Goal: Information Seeking & Learning: Learn about a topic

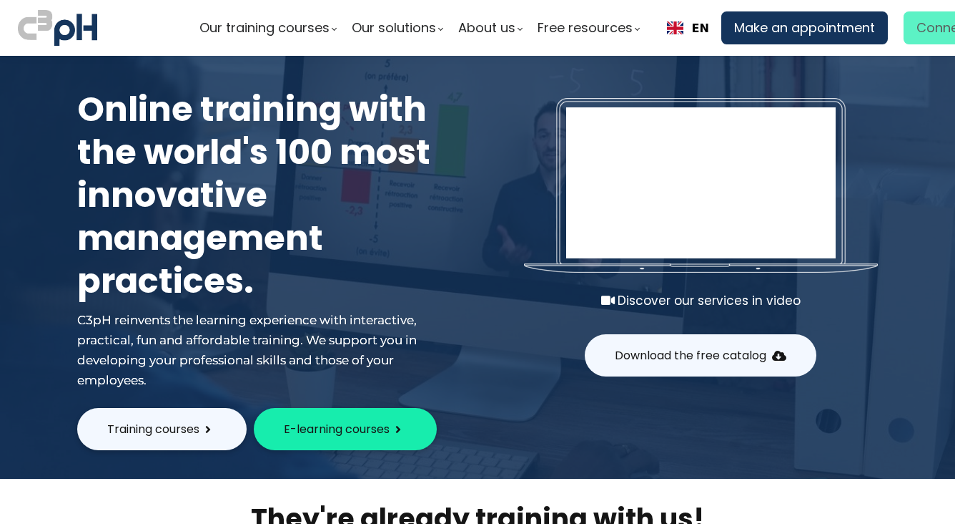
type input "smorissette@carmichael-eng.ca"
drag, startPoint x: 927, startPoint y: 29, endPoint x: 815, endPoint y: 264, distance: 260.7
click at [927, 29] on span "Connection" at bounding box center [954, 27] width 74 height 21
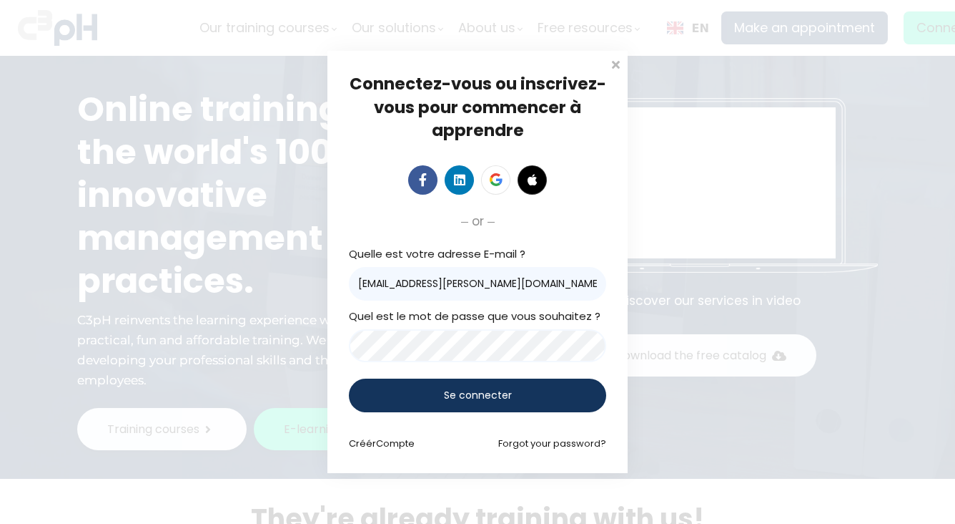
click at [504, 398] on span "Se connecter" at bounding box center [478, 395] width 68 height 15
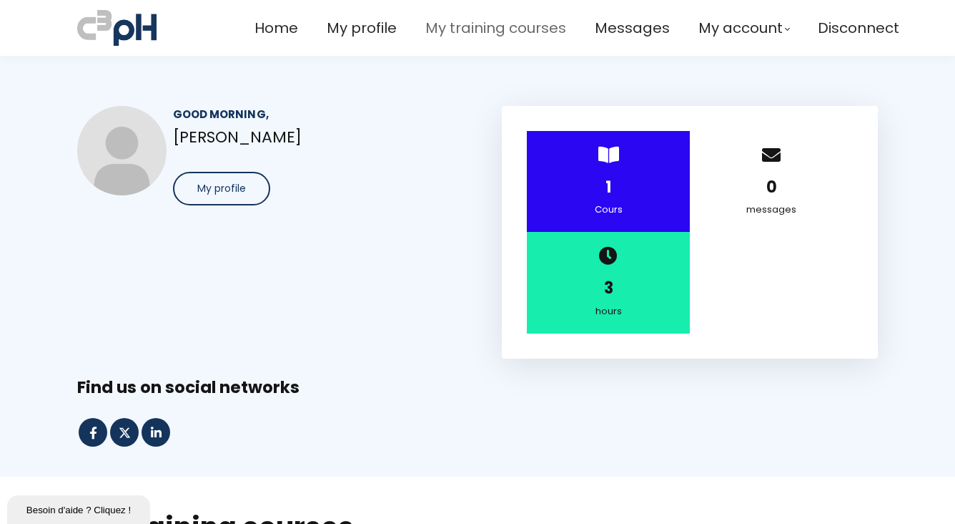
click at [458, 26] on span "My training courses" at bounding box center [496, 28] width 141 height 24
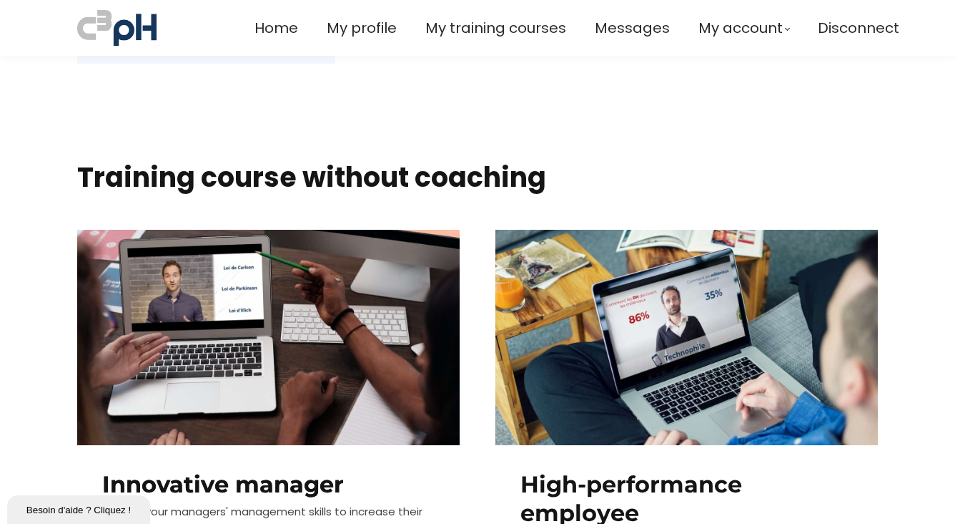
scroll to position [667, 0]
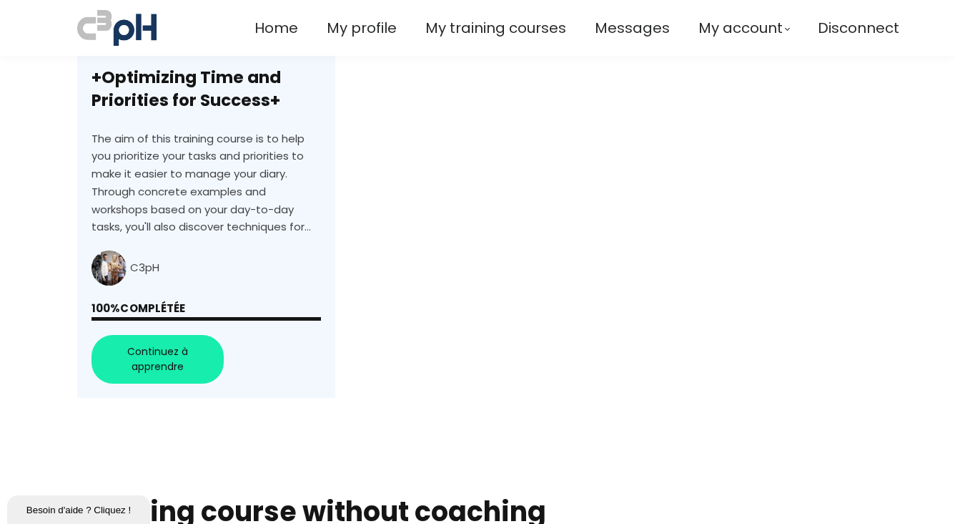
click at [178, 363] on link "+Optimizing Time and Priorities for Success+" at bounding box center [206, 151] width 258 height 491
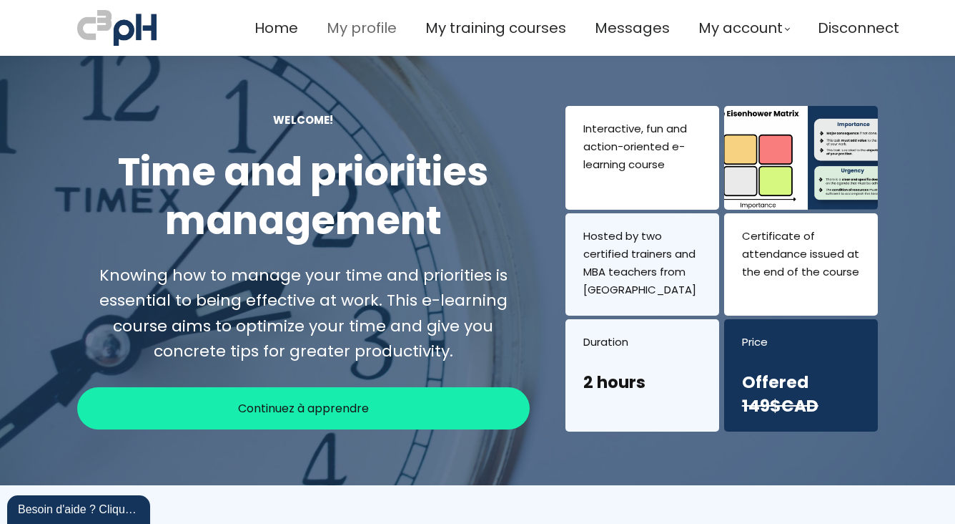
click at [351, 26] on span "My profile" at bounding box center [362, 28] width 70 height 24
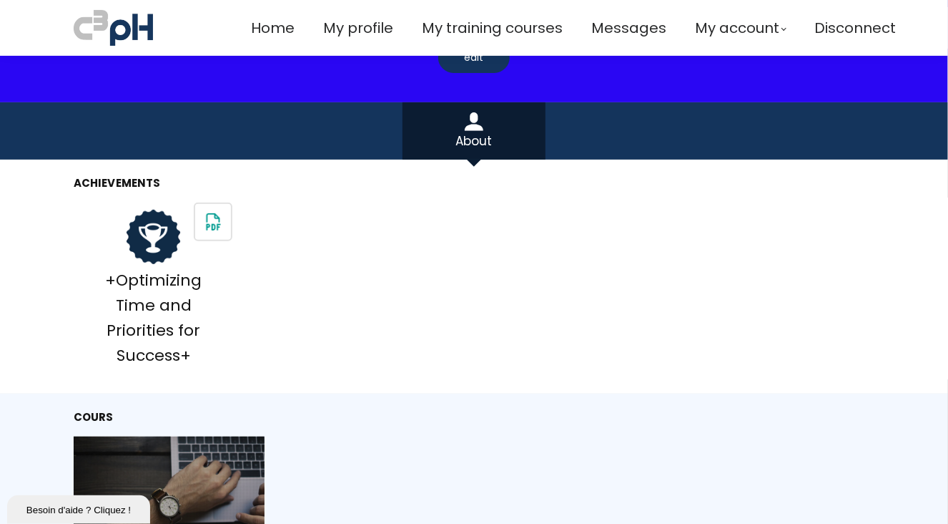
click at [212, 217] on img at bounding box center [213, 222] width 36 height 36
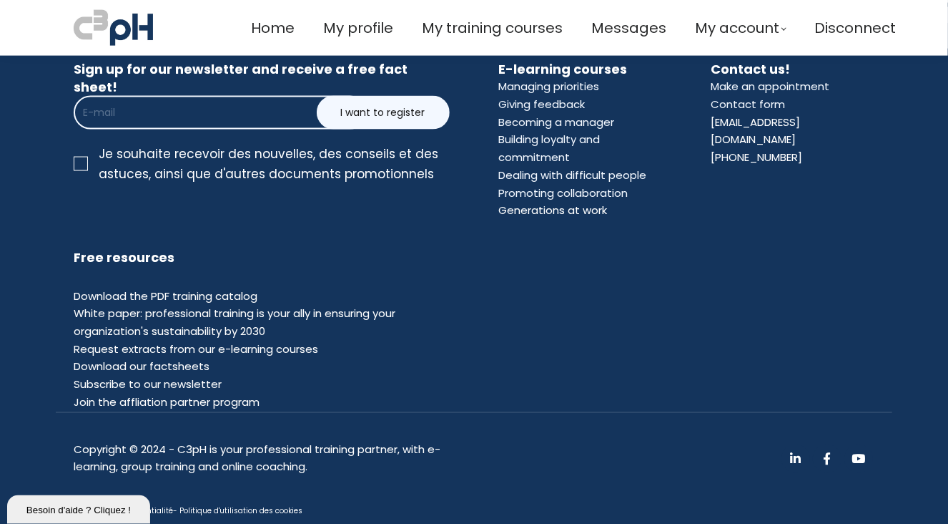
scroll to position [910, 0]
